Goal: Obtain resource: Obtain resource

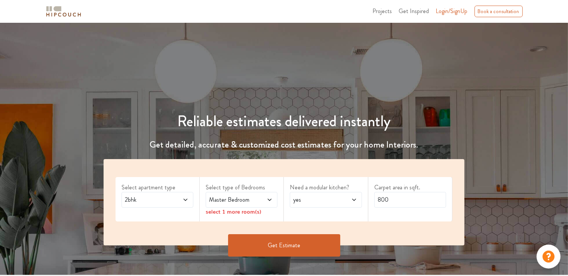
click at [163, 203] on span "2bhk" at bounding box center [147, 200] width 49 height 9
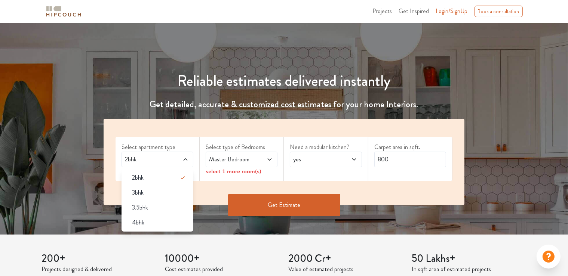
scroll to position [42, 0]
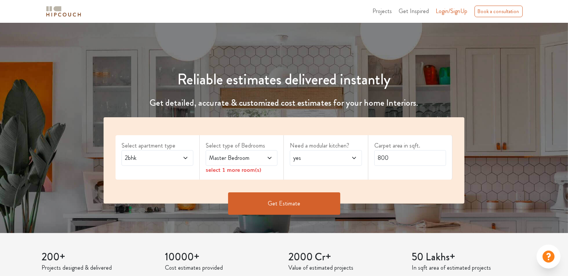
click at [245, 153] on div "Master Bedroom" at bounding box center [242, 158] width 72 height 16
click at [150, 184] on div "Select apartment type 2bhk Select type of Bedrooms Master Bedroom select 1 more…" at bounding box center [284, 160] width 361 height 86
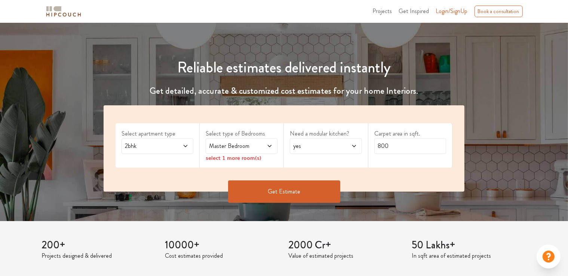
scroll to position [52, 0]
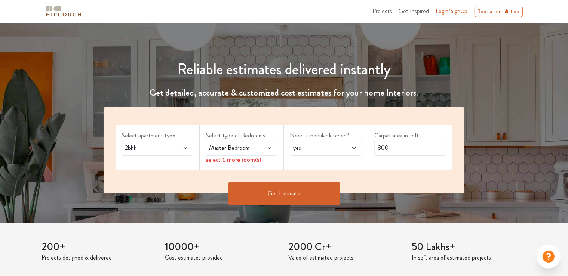
click at [157, 148] on span "2bhk" at bounding box center [147, 148] width 49 height 9
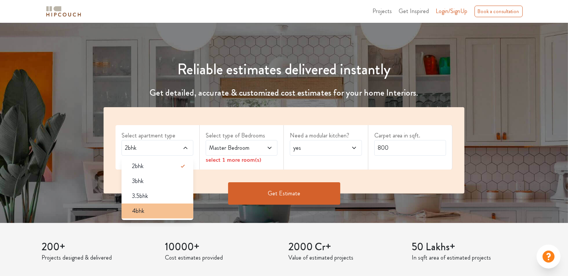
click at [149, 207] on div "4bhk" at bounding box center [159, 211] width 67 height 9
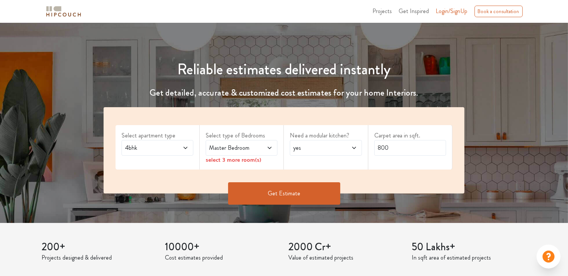
click at [254, 145] on span "Master Bedroom" at bounding box center [232, 148] width 49 height 9
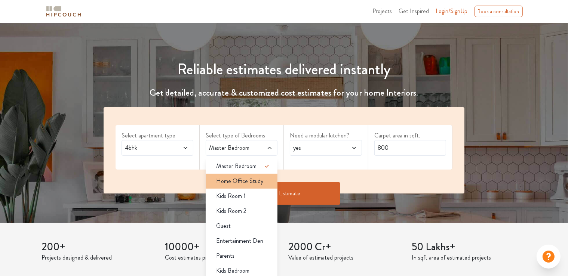
click at [253, 182] on span "Home Office Study" at bounding box center [239, 181] width 47 height 9
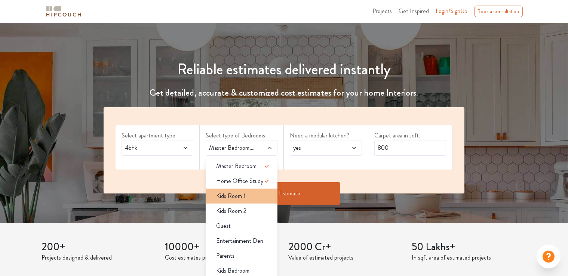
click at [246, 199] on div "Kids Room 1" at bounding box center [243, 196] width 67 height 9
drag, startPoint x: 236, startPoint y: 230, endPoint x: 235, endPoint y: 235, distance: 5.0
click at [236, 230] on div "Guest" at bounding box center [243, 226] width 67 height 9
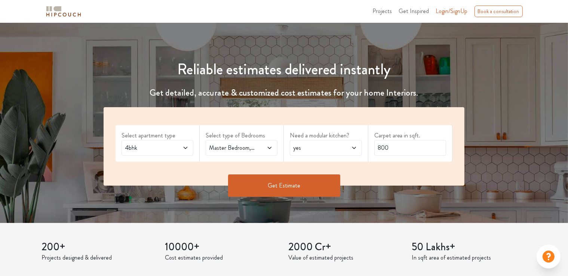
click at [241, 146] on span "Master Bedroom,Home Office Study,Kids Room 1,Guest" at bounding box center [232, 148] width 49 height 9
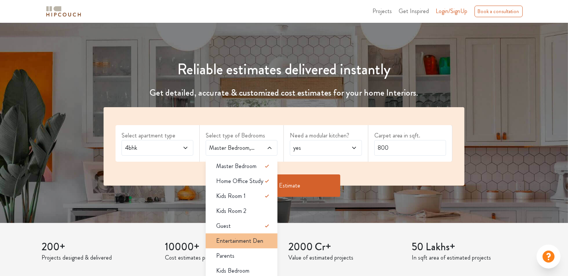
scroll to position [139, 0]
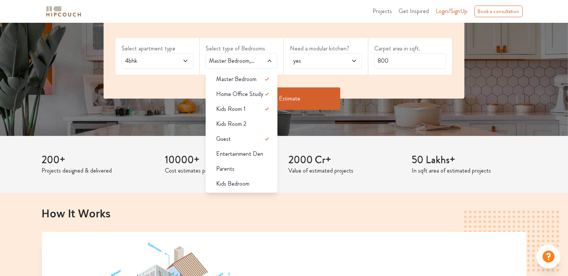
click at [325, 61] on span "yes" at bounding box center [316, 60] width 49 height 9
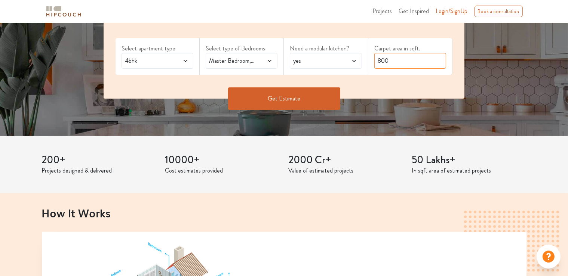
click at [391, 56] on input "800" at bounding box center [410, 61] width 72 height 16
drag, startPoint x: 391, startPoint y: 56, endPoint x: 304, endPoint y: 59, distance: 87.5
click at [329, 61] on div "Select apartment type 4bhk Select type of Bedrooms Master Bedroom,Home Office S…" at bounding box center [284, 59] width 361 height 79
type input "3"
type input "2000"
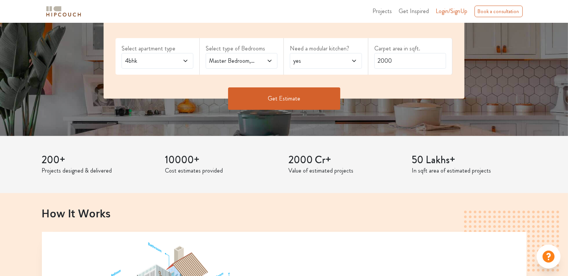
click at [259, 103] on button "Get Estimate" at bounding box center [284, 98] width 112 height 22
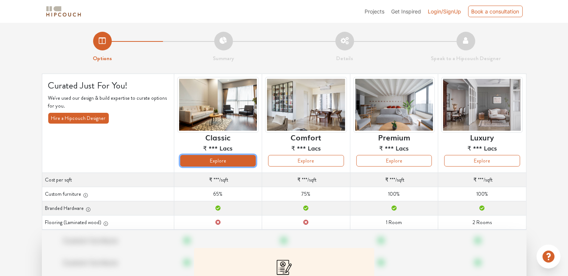
click at [234, 156] on button "Explore" at bounding box center [218, 161] width 76 height 12
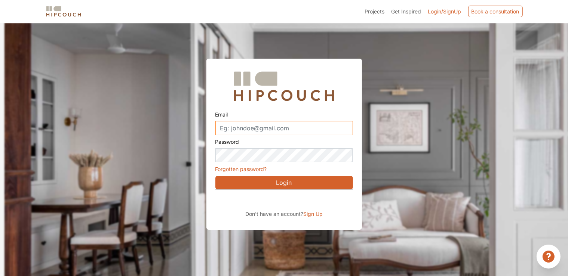
click at [238, 124] on input "Email" at bounding box center [284, 128] width 138 height 14
click at [237, 125] on input "Email" at bounding box center [284, 128] width 138 height 14
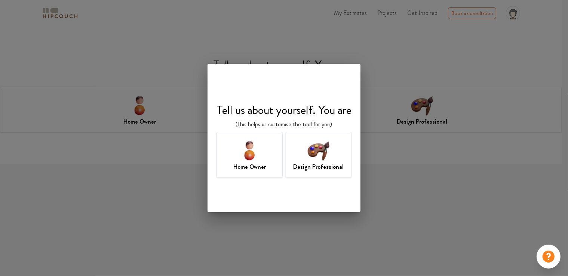
click at [248, 157] on img at bounding box center [249, 150] width 24 height 24
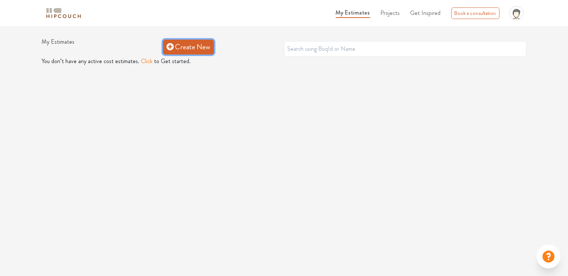
click at [178, 50] on link "Create New" at bounding box center [188, 47] width 51 height 15
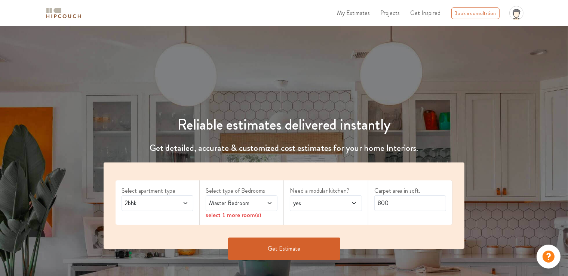
click at [176, 206] on span at bounding box center [180, 203] width 16 height 9
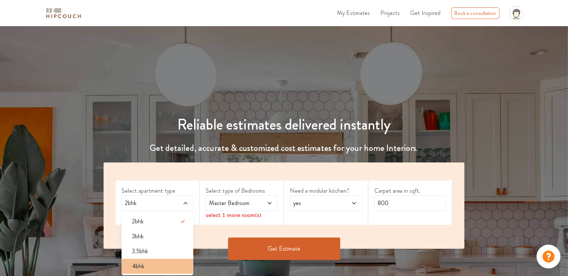
click at [163, 269] on div "4bhk" at bounding box center [159, 266] width 67 height 9
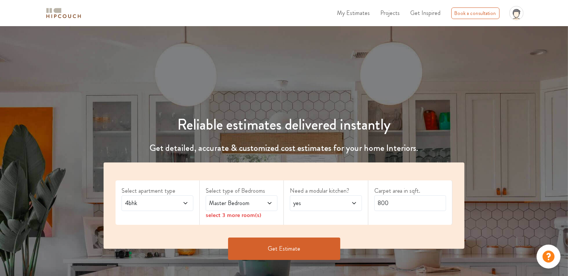
click at [231, 203] on span "Master Bedroom" at bounding box center [232, 203] width 49 height 9
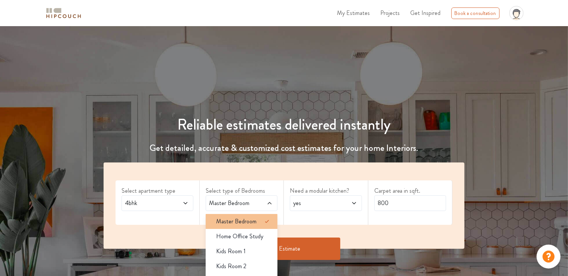
click at [256, 227] on li "Master Bedroom" at bounding box center [242, 221] width 72 height 15
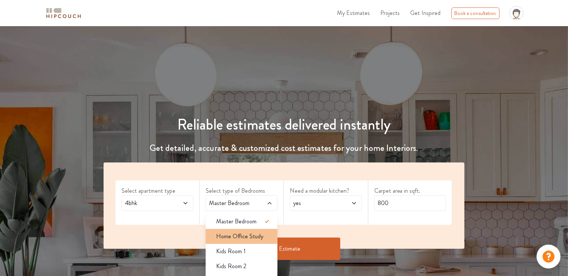
click at [248, 240] on span "Home Office Study" at bounding box center [239, 236] width 47 height 9
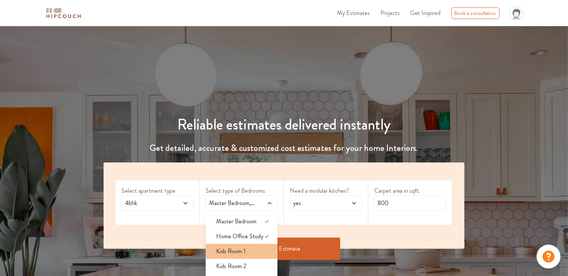
click at [247, 256] on li "Kids Room 1" at bounding box center [242, 251] width 72 height 15
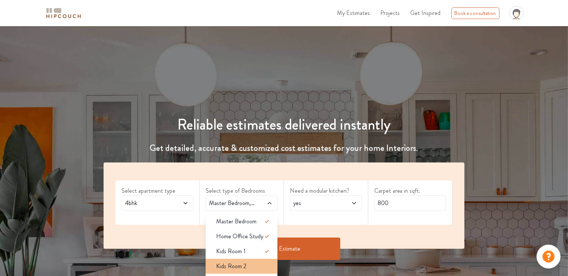
click at [246, 268] on div "Kids Room 2" at bounding box center [243, 266] width 67 height 9
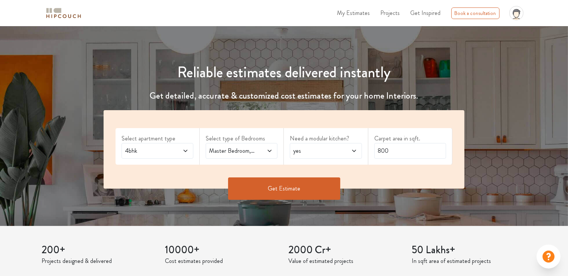
scroll to position [87, 0]
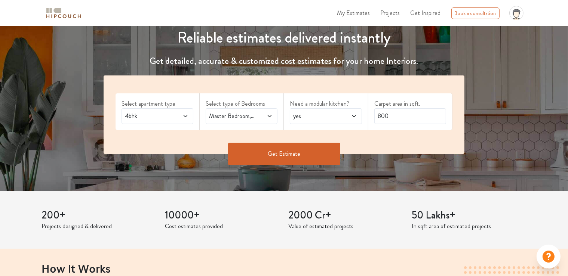
click at [328, 106] on label "Need a modular kitchen?" at bounding box center [326, 103] width 72 height 9
click at [323, 110] on div "yes" at bounding box center [326, 116] width 72 height 16
drag, startPoint x: 388, startPoint y: 115, endPoint x: 236, endPoint y: 117, distance: 152.2
click at [255, 120] on div "Select apartment type 4bhk Select type of Bedrooms Master Bedroom,Home Office S…" at bounding box center [284, 115] width 361 height 79
type input "2000"
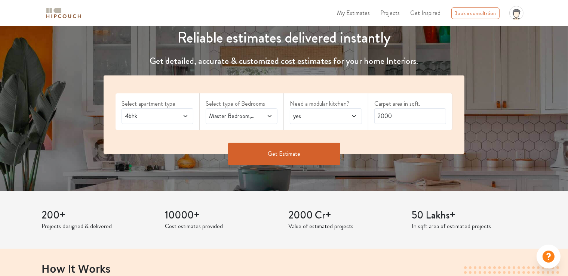
click at [288, 148] on button "Get Estimate" at bounding box center [284, 154] width 112 height 22
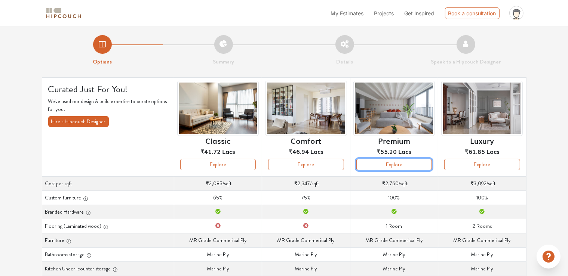
click at [414, 172] on th "Premium ₹55.20 Lacs Explore" at bounding box center [394, 126] width 88 height 99
click at [392, 165] on button "Explore" at bounding box center [394, 165] width 76 height 12
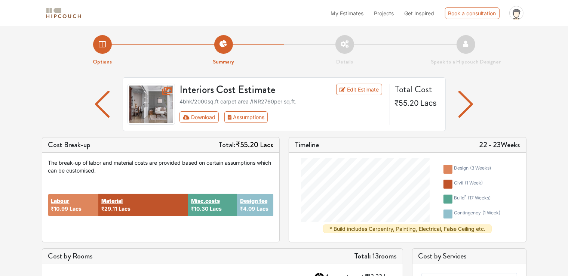
click at [466, 107] on img "button" at bounding box center [465, 104] width 15 height 27
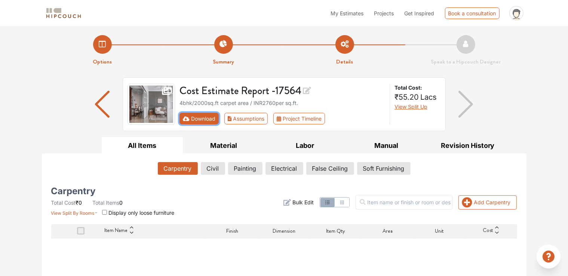
click at [213, 116] on button "Download" at bounding box center [198, 119] width 39 height 12
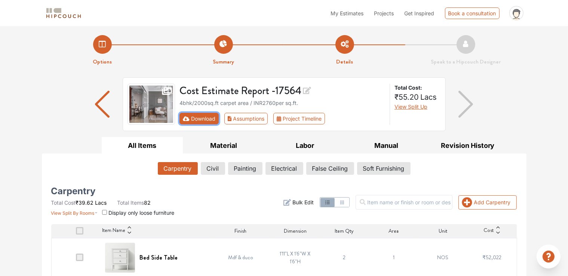
click at [203, 121] on button "Download" at bounding box center [198, 119] width 39 height 12
click at [213, 118] on button "Download" at bounding box center [198, 119] width 39 height 12
click at [261, 118] on button "Assumptions" at bounding box center [246, 119] width 44 height 12
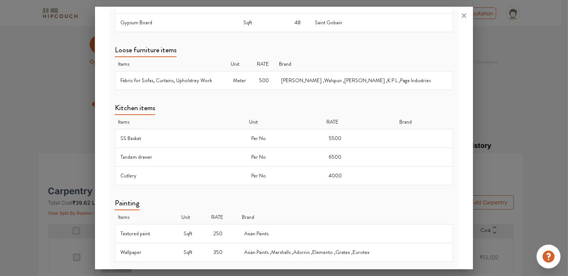
scroll to position [469, 0]
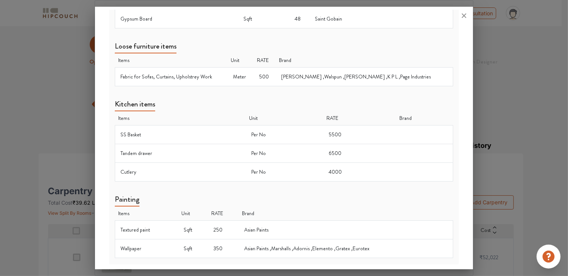
click at [45, 91] on div at bounding box center [284, 138] width 568 height 276
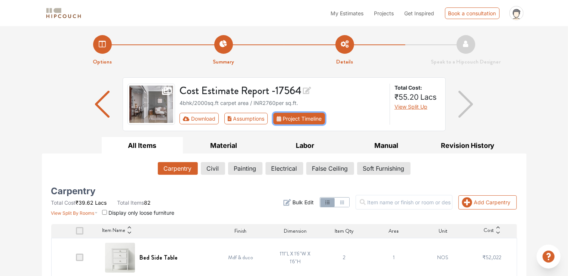
click at [300, 117] on button "Project Timeline" at bounding box center [299, 119] width 52 height 12
